Goal: Download file/media

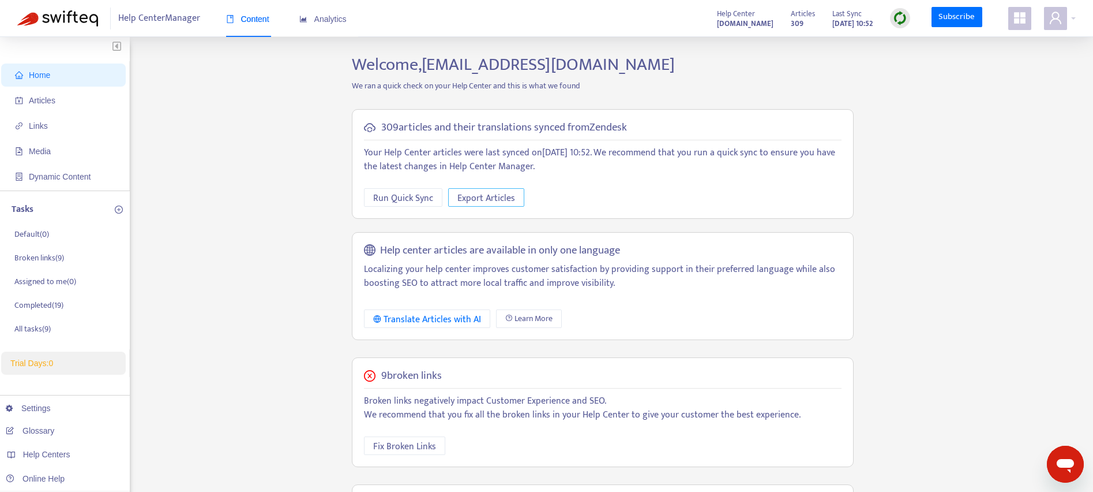
click at [468, 188] on button "Export Articles" at bounding box center [486, 197] width 76 height 18
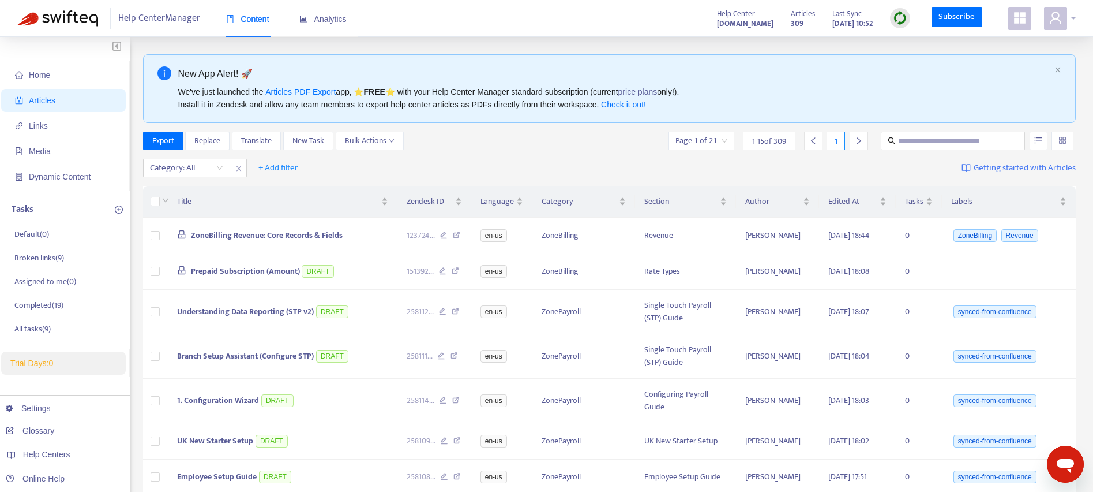
click at [1071, 22] on div at bounding box center [1060, 18] width 32 height 23
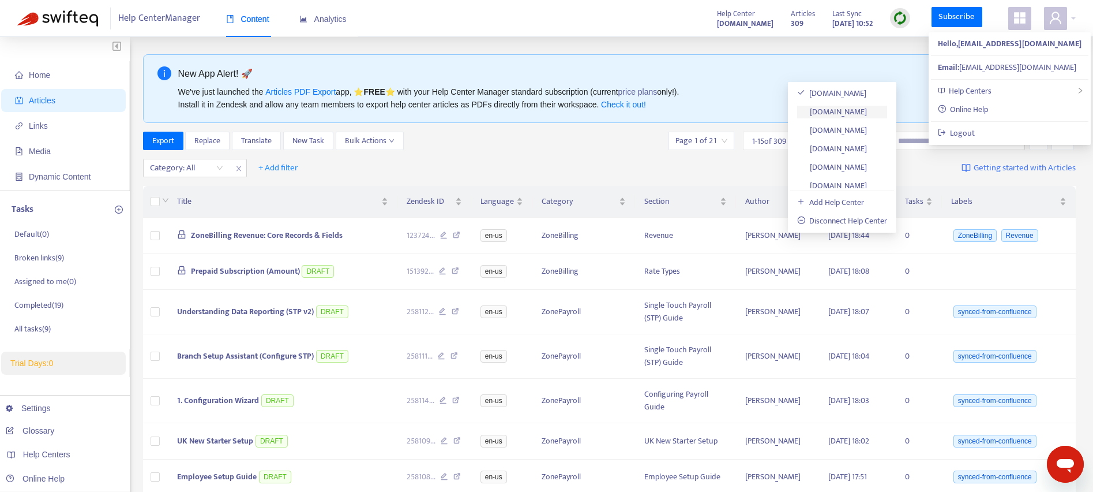
click at [852, 113] on link "[DOMAIN_NAME]" at bounding box center [832, 111] width 70 height 13
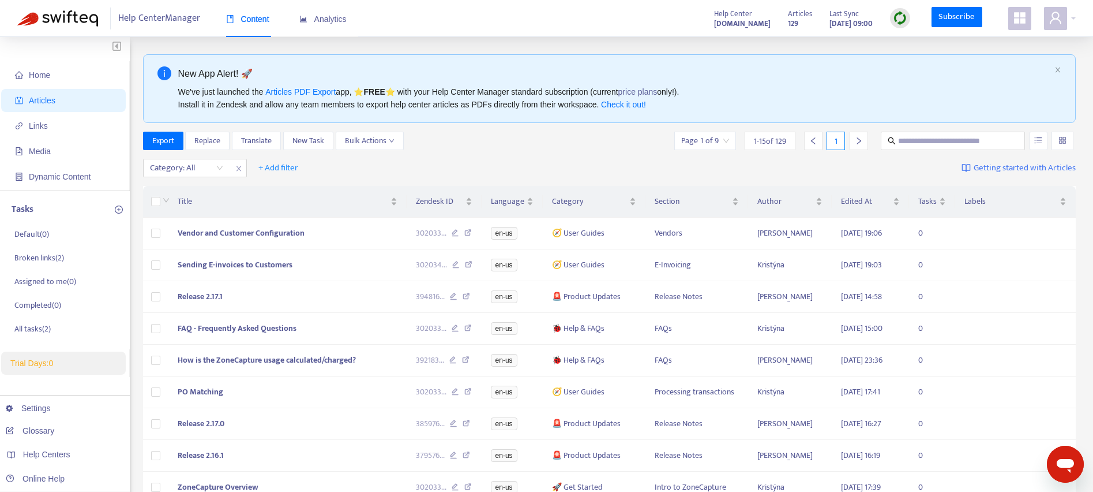
click at [714, 18] on strong "[DOMAIN_NAME]" at bounding box center [742, 23] width 57 height 13
click at [1062, 24] on icon "user" at bounding box center [1056, 18] width 14 height 14
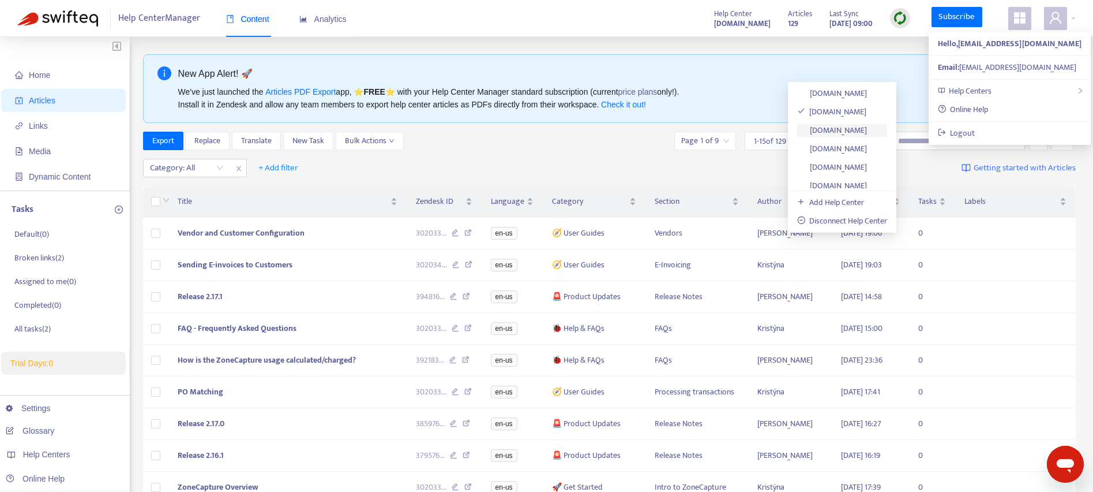
click at [833, 136] on link "[DOMAIN_NAME]" at bounding box center [832, 129] width 70 height 13
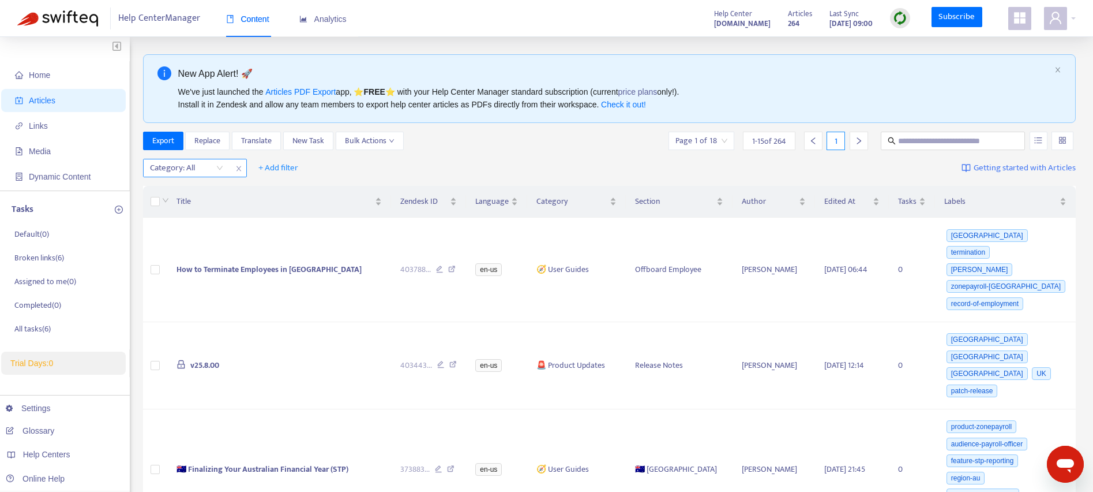
click at [199, 168] on div at bounding box center [181, 168] width 70 height 14
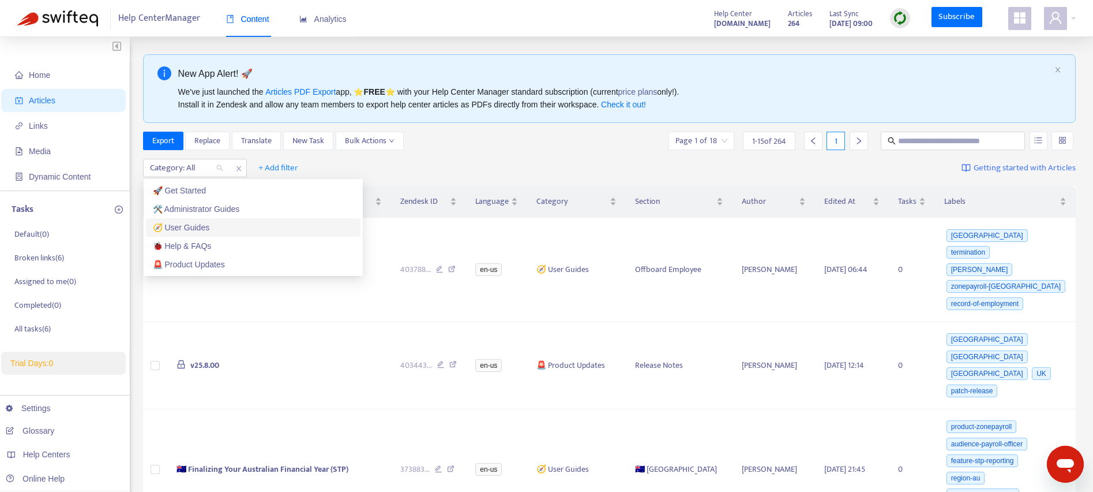
click at [194, 229] on div "🧭 User Guides" at bounding box center [253, 227] width 201 height 13
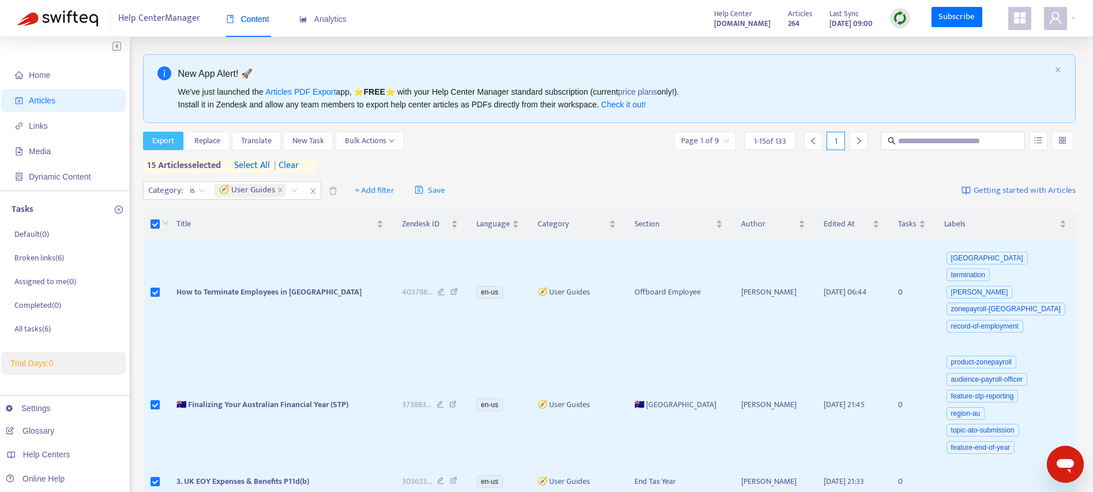
click at [167, 142] on span "Export" at bounding box center [163, 140] width 22 height 13
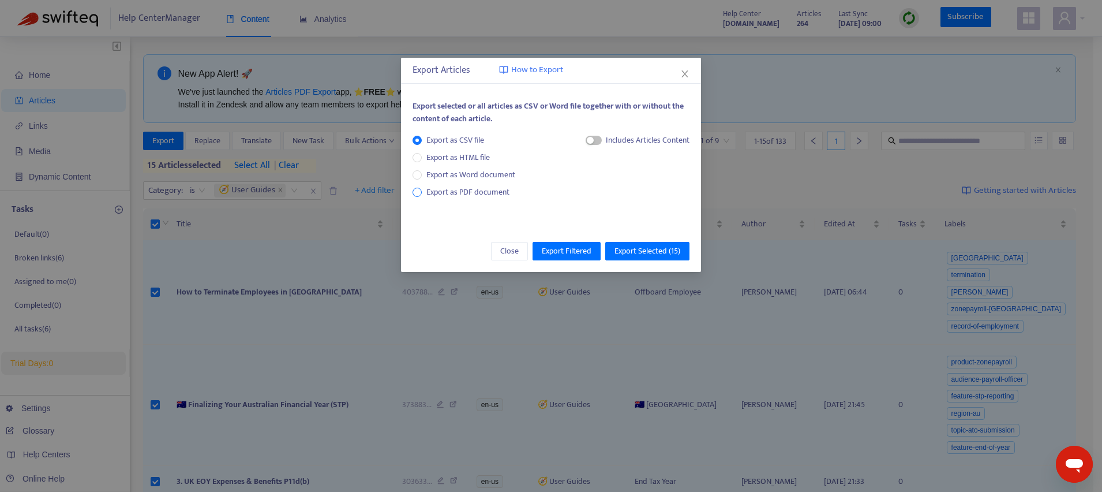
click at [437, 193] on span "Export as PDF document" at bounding box center [467, 191] width 83 height 13
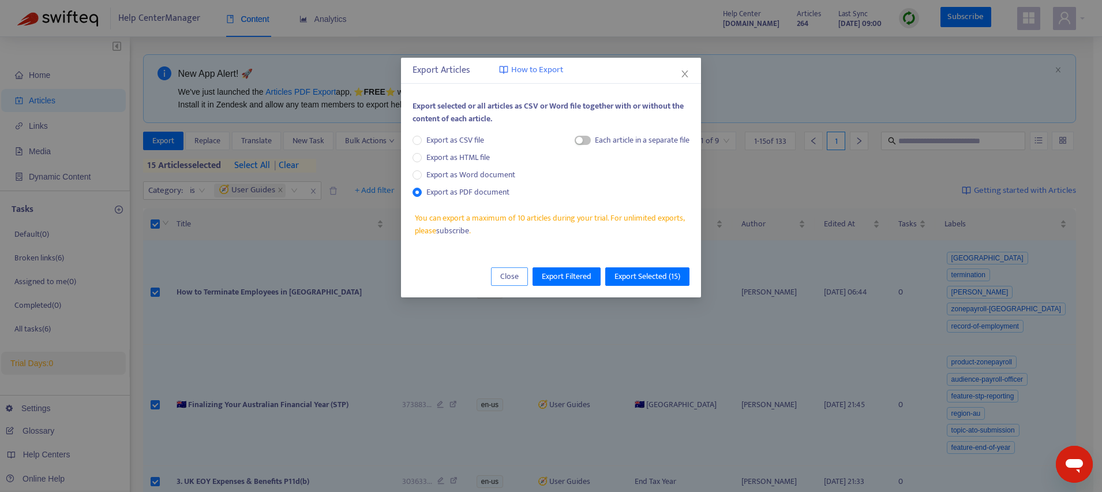
click at [515, 271] on span "Close" at bounding box center [509, 276] width 18 height 13
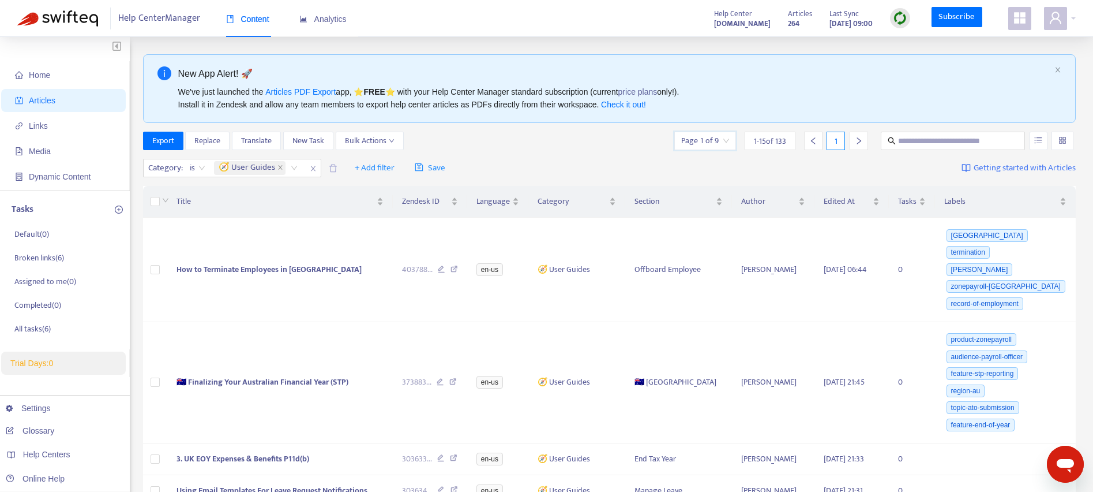
click at [710, 139] on input "search" at bounding box center [705, 140] width 48 height 17
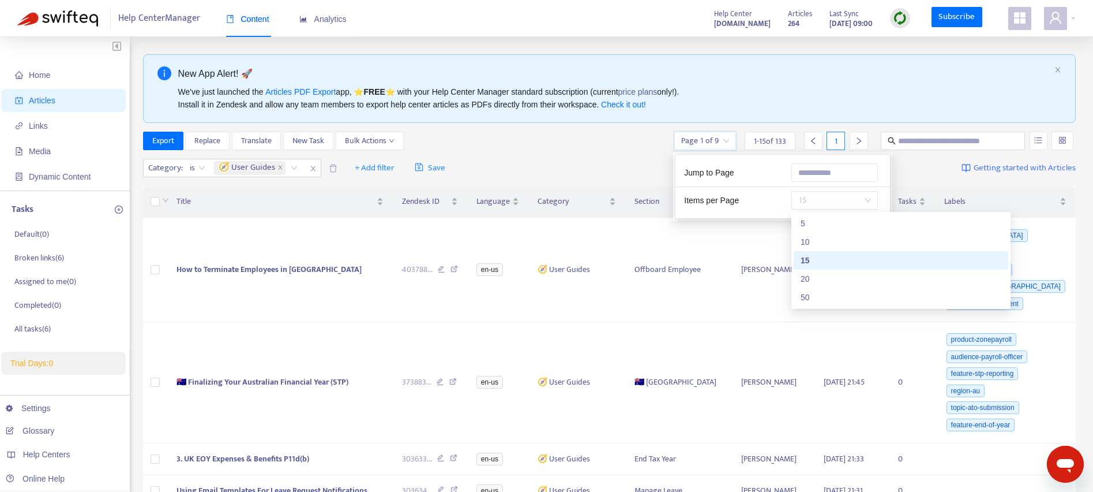
click at [820, 202] on span "15" at bounding box center [834, 200] width 73 height 17
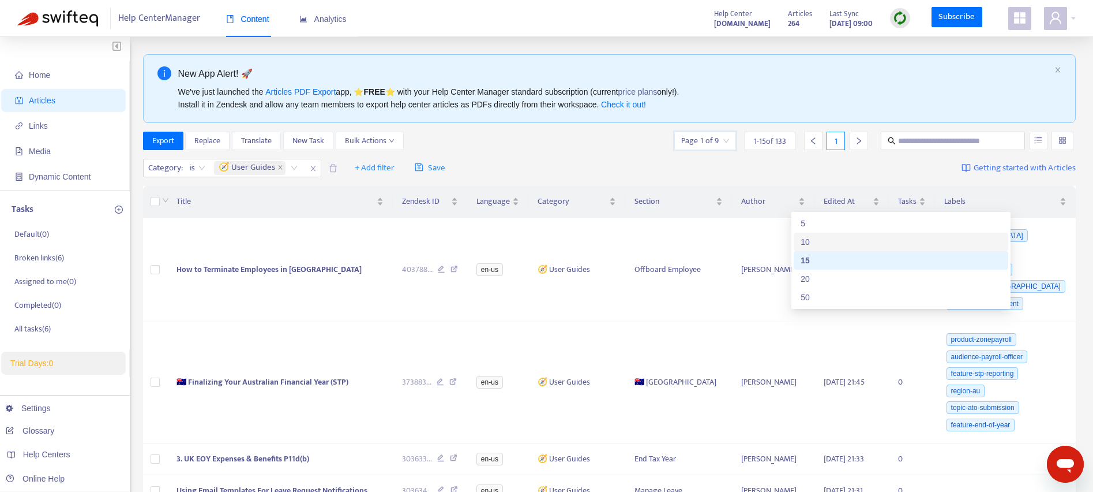
click at [818, 245] on div "10" at bounding box center [901, 241] width 201 height 13
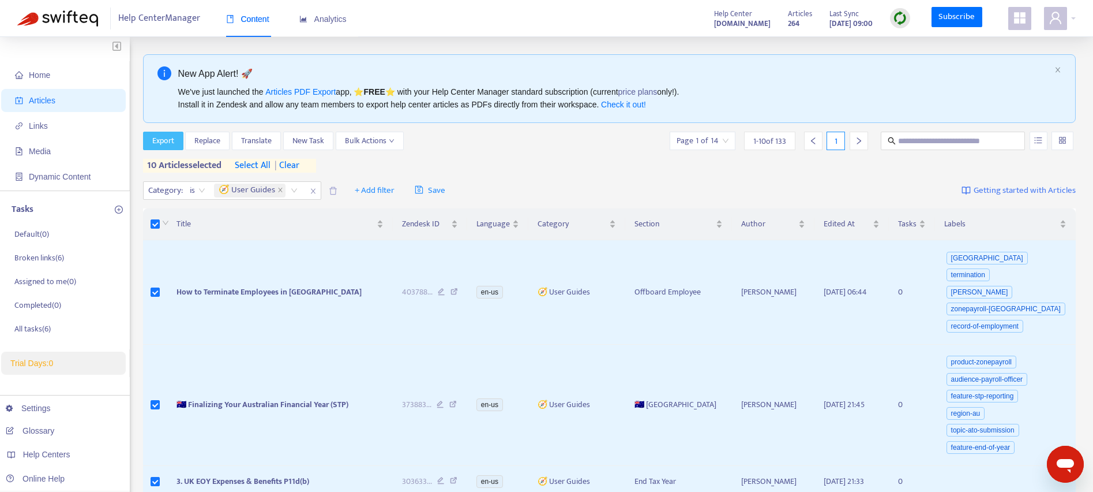
click at [163, 140] on span "Export" at bounding box center [163, 140] width 22 height 13
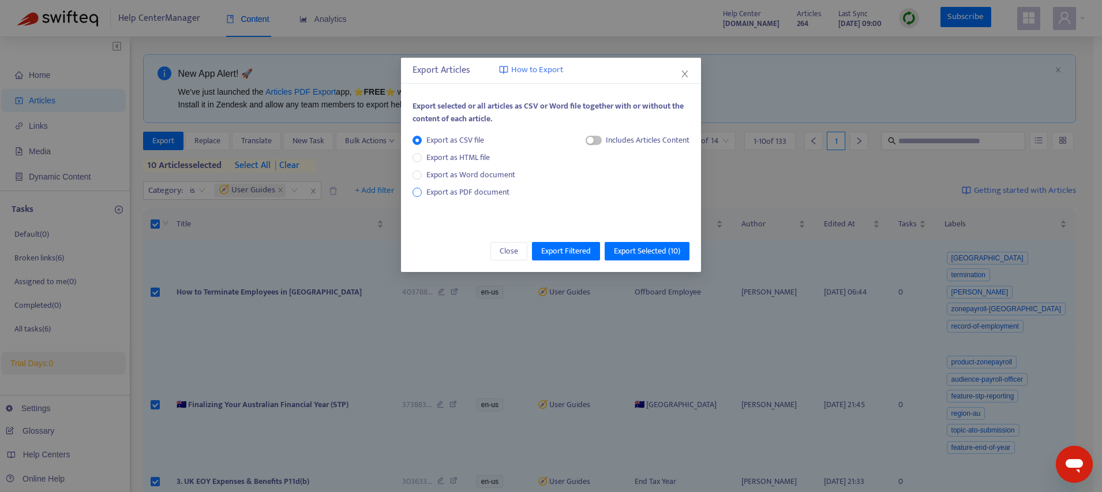
click at [456, 192] on span "Export as PDF document" at bounding box center [467, 191] width 83 height 13
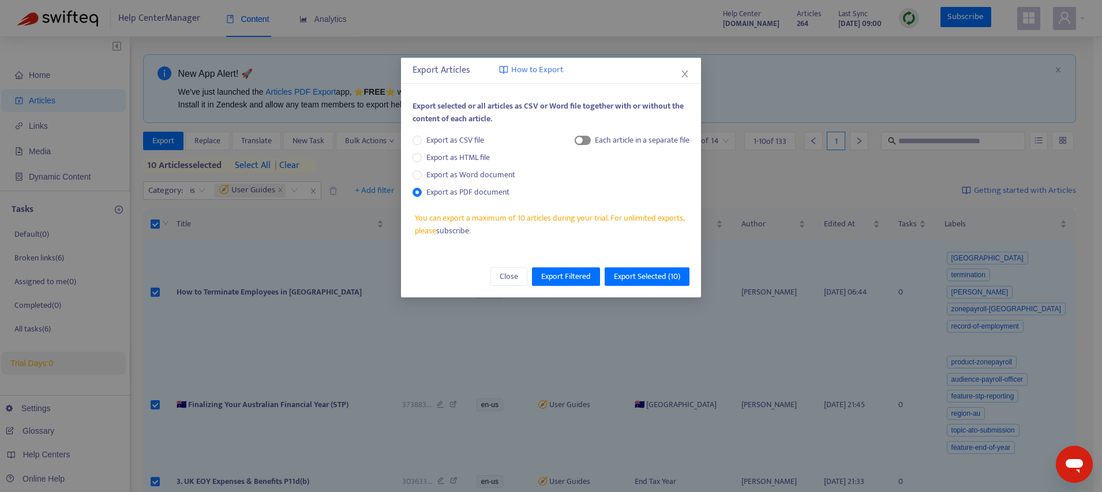
click at [586, 138] on span "button" at bounding box center [583, 140] width 16 height 9
click at [642, 275] on span "Export Selected ( 10 )" at bounding box center [647, 276] width 66 height 13
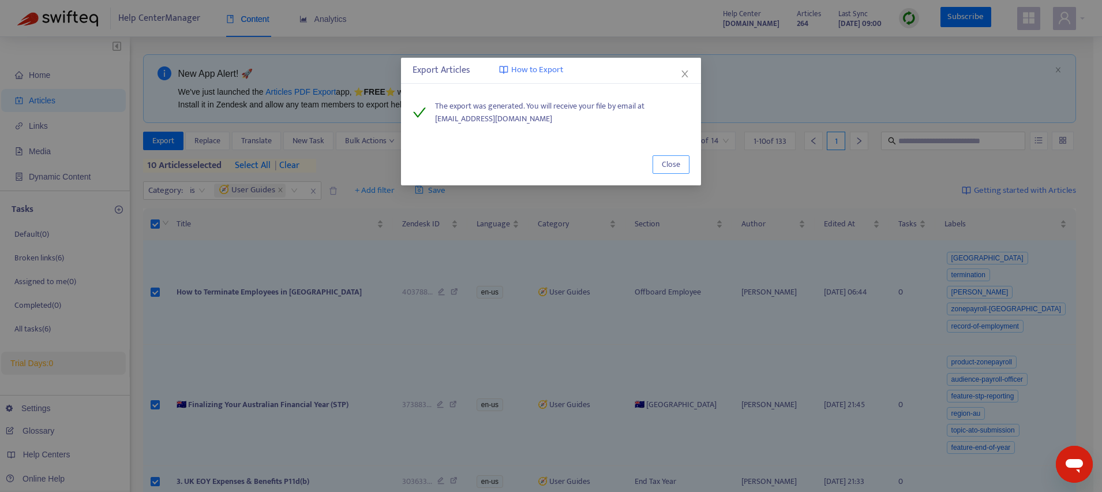
click at [678, 166] on span "Close" at bounding box center [671, 164] width 18 height 13
